Goal: Find specific page/section: Find specific page/section

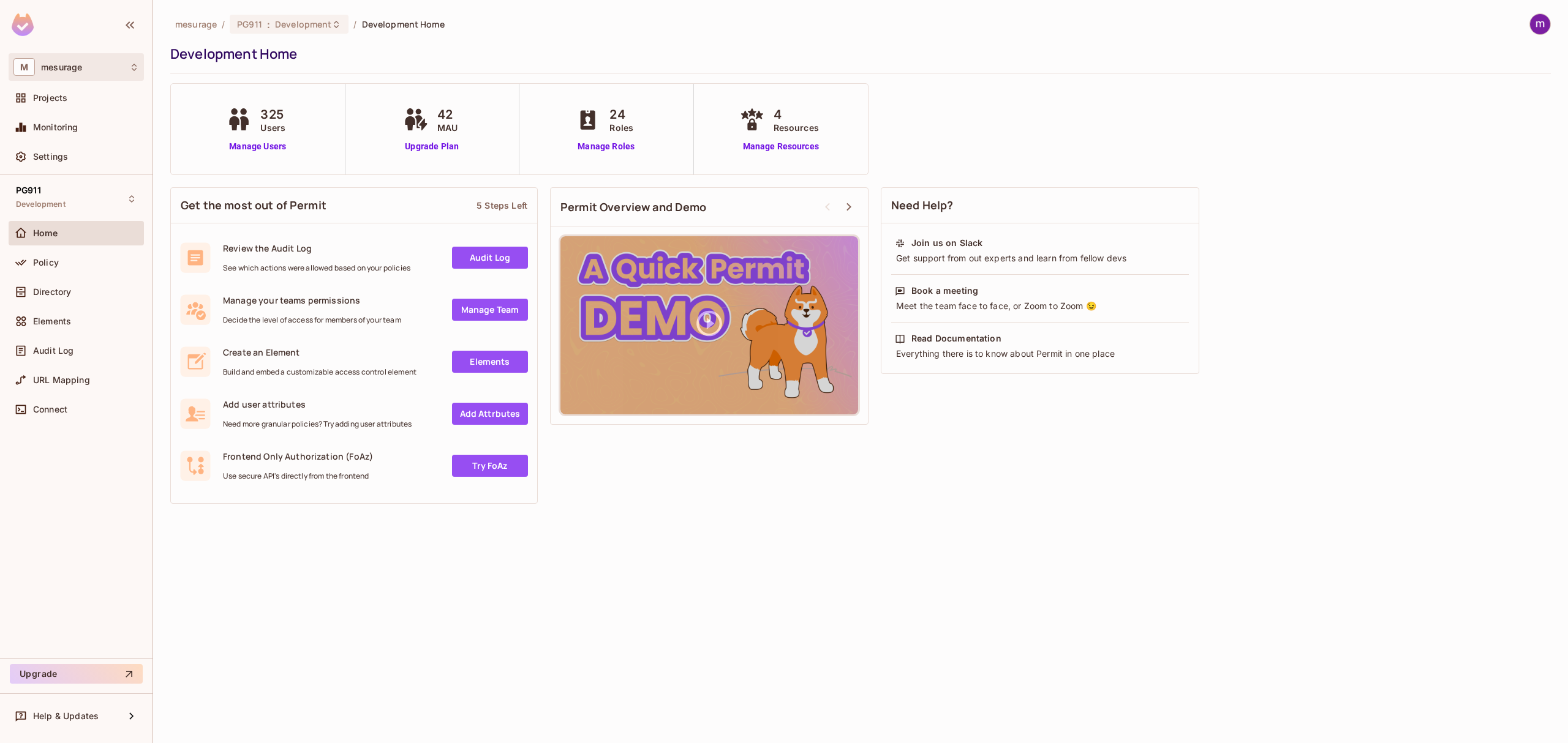
click at [110, 66] on div "M mesurage" at bounding box center [76, 67] width 126 height 18
click at [110, 65] on div at bounding box center [784, 372] width 1568 height 743
click at [199, 25] on span "mesurage" at bounding box center [195, 24] width 41 height 11
click at [82, 64] on span "mesurage" at bounding box center [61, 67] width 41 height 10
click at [60, 102] on span "mesurage" at bounding box center [69, 104] width 86 height 11
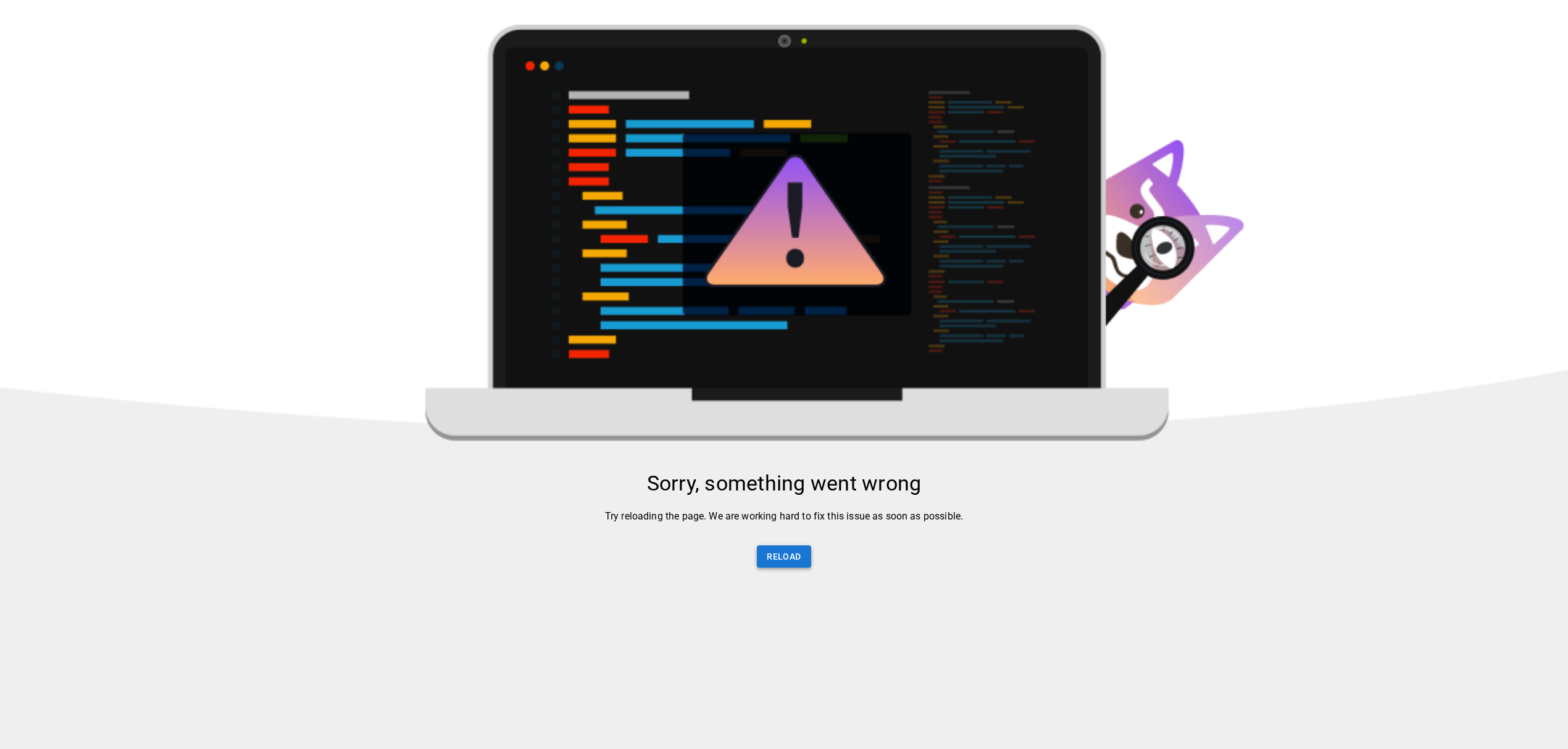
click at [782, 566] on button "Reload" at bounding box center [784, 557] width 54 height 23
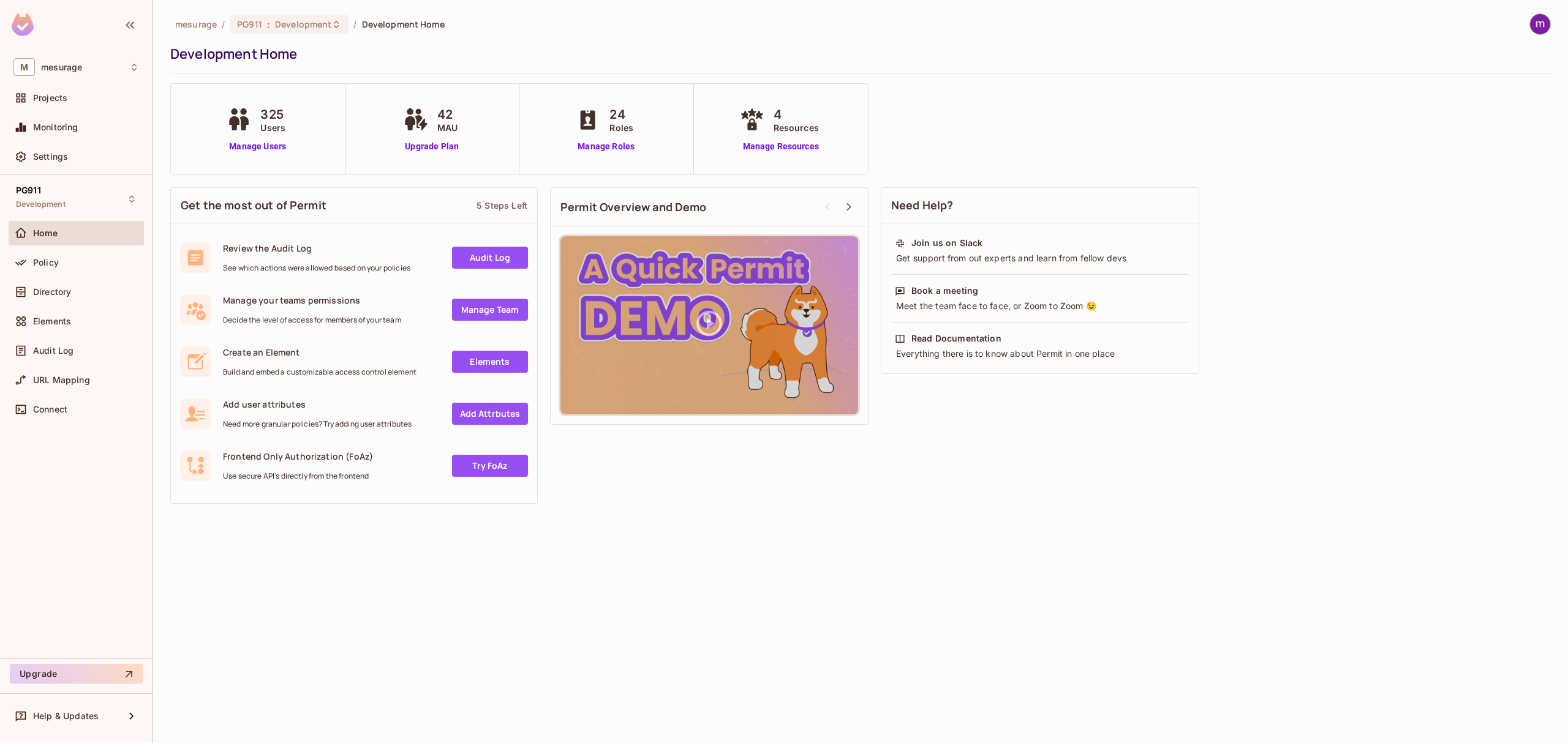
click at [195, 25] on span "mesurage" at bounding box center [195, 24] width 41 height 11
click at [86, 72] on div "M mesurage" at bounding box center [76, 67] width 126 height 18
click at [52, 108] on span "mesurage" at bounding box center [69, 104] width 86 height 11
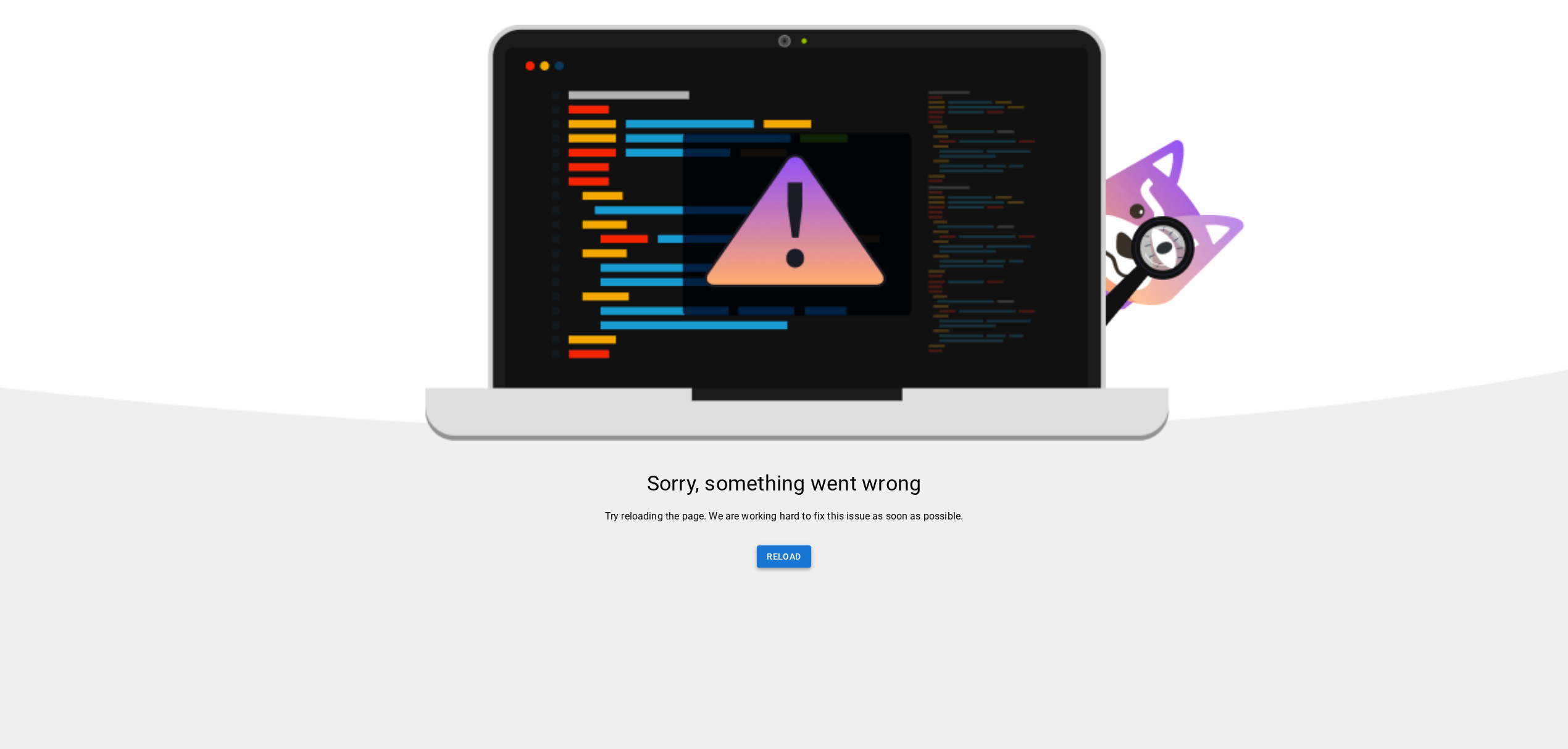
click at [806, 568] on button "Reload" at bounding box center [784, 557] width 54 height 23
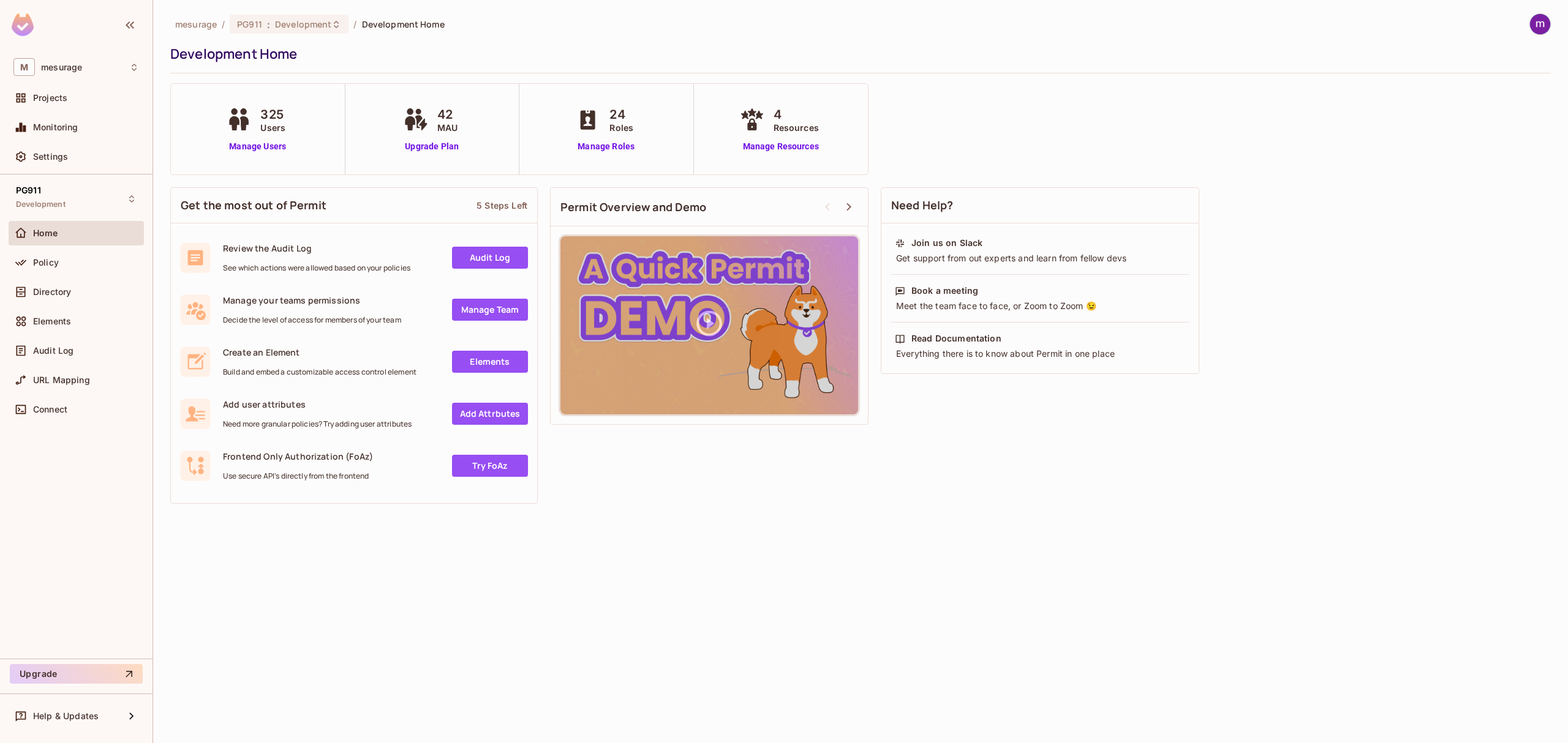
click at [820, 565] on div "mesurage / PG911 : Development / Development Home Development Home 325 Users Ma…" at bounding box center [860, 372] width 1414 height 743
click at [93, 715] on span "Help & Updates" at bounding box center [66, 716] width 66 height 10
click at [555, 605] on div at bounding box center [784, 372] width 1568 height 743
